Goal: Task Accomplishment & Management: Complete application form

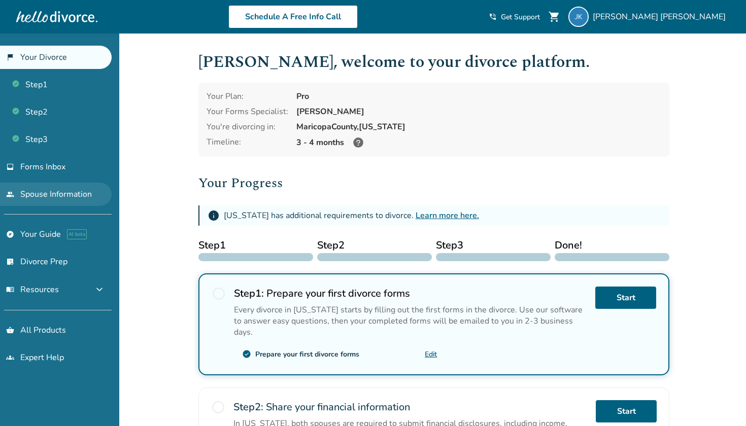
click at [50, 202] on link "people Spouse Information" at bounding box center [56, 194] width 112 height 23
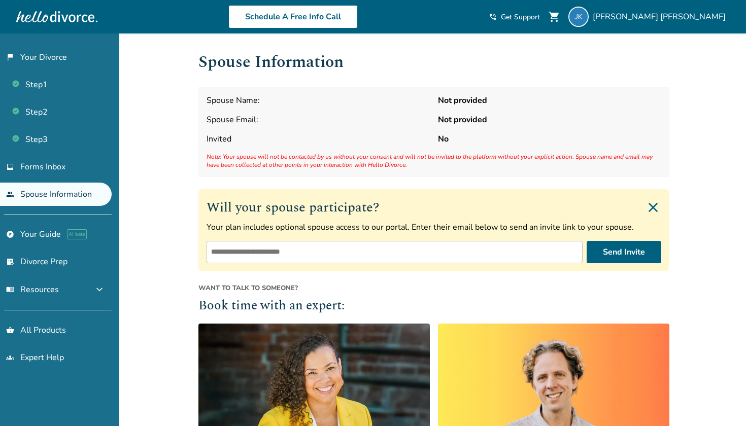
click at [340, 250] on input "email" at bounding box center [394, 252] width 376 height 22
type input "**********"
click at [652, 251] on button "Send Invite" at bounding box center [623, 252] width 75 height 22
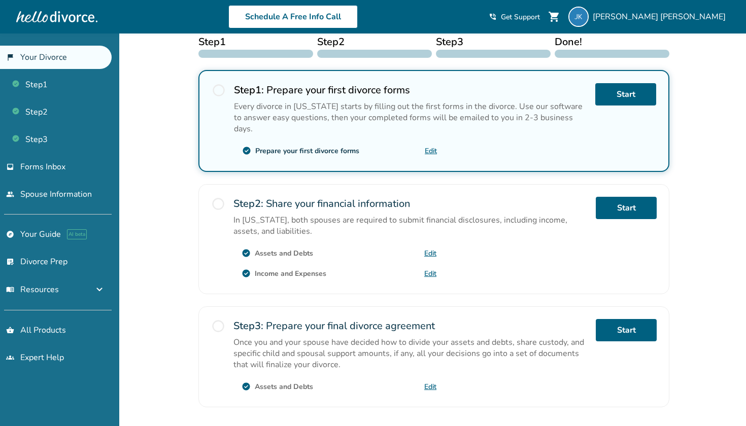
scroll to position [202, 0]
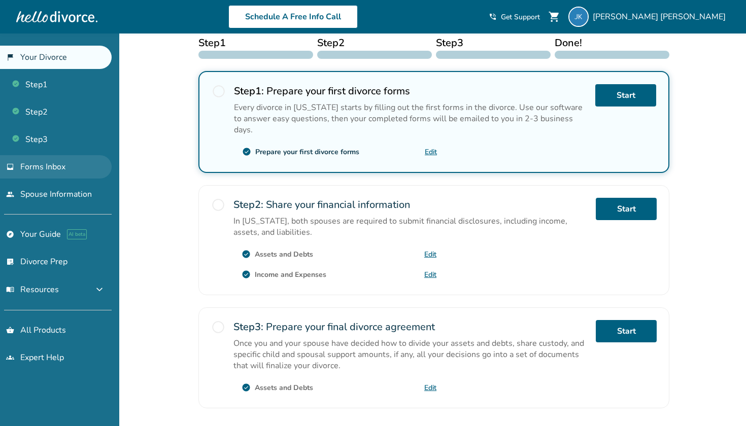
click at [60, 172] on link "inbox Forms Inbox" at bounding box center [56, 166] width 112 height 23
